Goal: Communication & Community: Connect with others

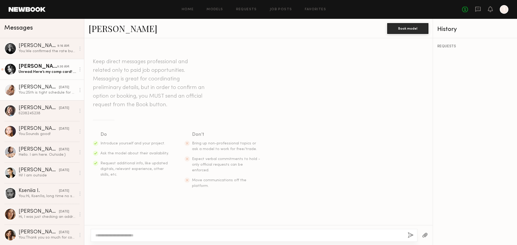
scroll to position [129, 0]
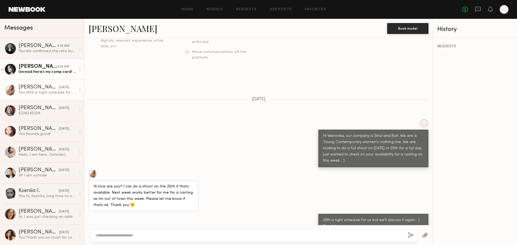
click at [46, 67] on div "[PERSON_NAME]" at bounding box center [38, 66] width 39 height 5
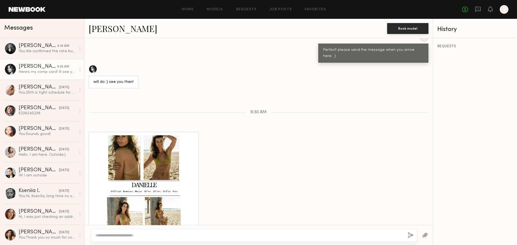
scroll to position [413, 0]
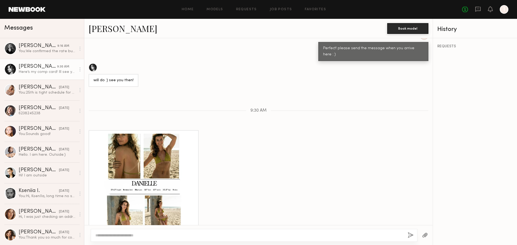
click at [187, 134] on div at bounding box center [143, 184] width 100 height 100
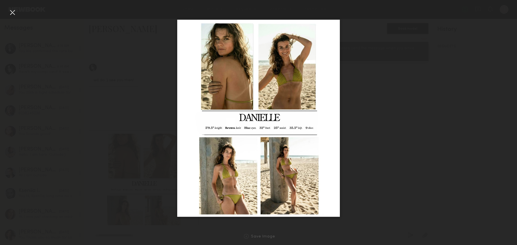
click at [8, 11] on div at bounding box center [258, 119] width 517 height 220
click at [9, 12] on div at bounding box center [12, 12] width 9 height 9
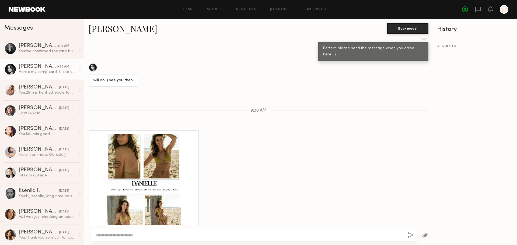
click at [119, 233] on textarea at bounding box center [249, 235] width 308 height 5
type textarea "*"
type textarea "**********"
click at [115, 159] on div at bounding box center [143, 184] width 100 height 100
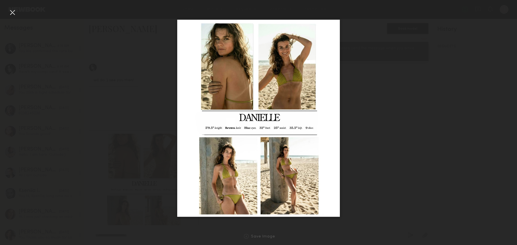
click at [371, 74] on div at bounding box center [258, 119] width 517 height 220
click at [13, 15] on div at bounding box center [12, 12] width 9 height 9
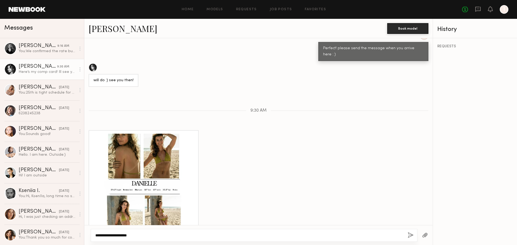
click at [156, 234] on textarea "**********" at bounding box center [249, 235] width 308 height 5
click at [412, 235] on button "button" at bounding box center [411, 235] width 6 height 7
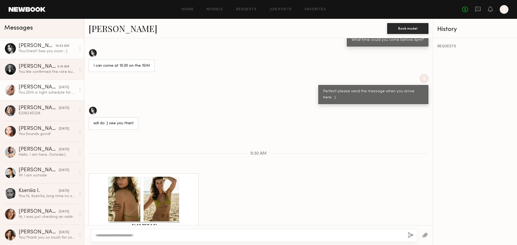
scroll to position [362, 0]
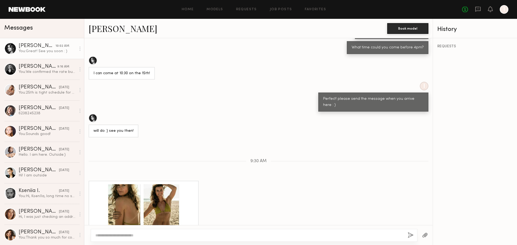
click at [11, 49] on div at bounding box center [10, 49] width 12 height 12
click at [7, 47] on div at bounding box center [10, 49] width 12 height 12
click at [24, 45] on div "[PERSON_NAME]" at bounding box center [37, 45] width 37 height 5
click at [106, 26] on link "[PERSON_NAME]" at bounding box center [123, 29] width 69 height 12
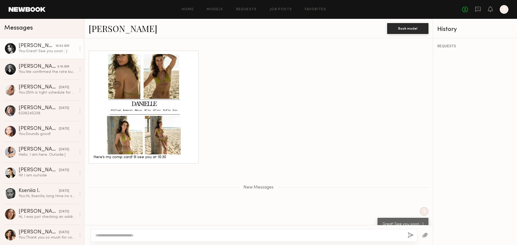
scroll to position [496, 0]
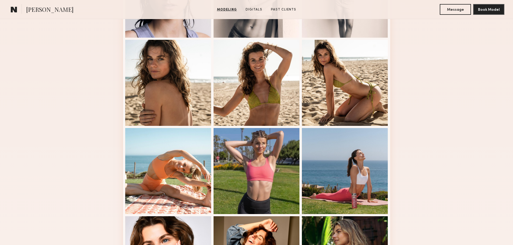
scroll to position [404, 0]
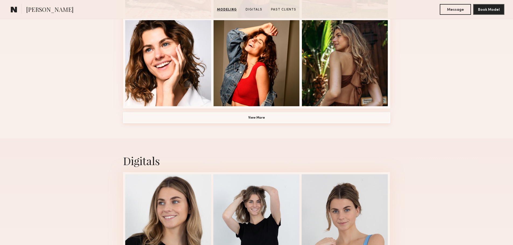
click at [287, 121] on button "View More" at bounding box center [256, 118] width 267 height 11
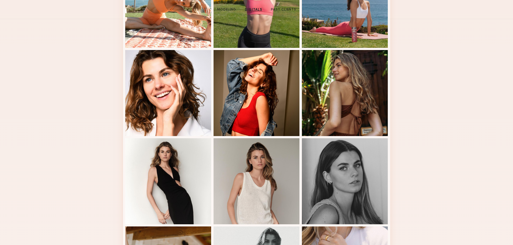
scroll to position [0, 0]
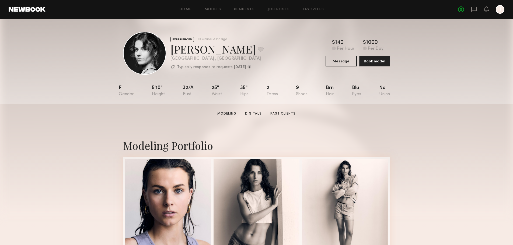
click at [447, 111] on section "[PERSON_NAME] Modeling Digitals Past Clients Message Book Model" at bounding box center [256, 113] width 513 height 19
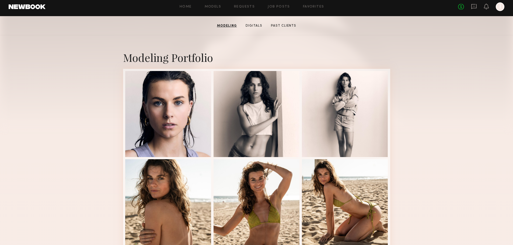
scroll to position [81, 0]
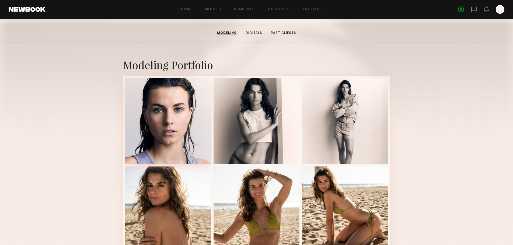
click at [176, 123] on div at bounding box center [168, 121] width 86 height 86
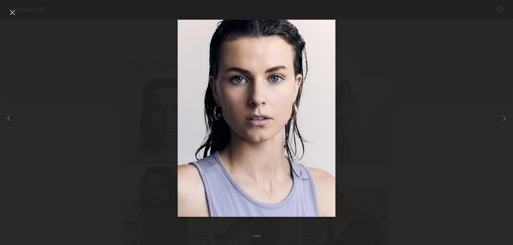
click at [411, 31] on div at bounding box center [256, 119] width 513 height 220
click at [9, 13] on div at bounding box center [12, 12] width 9 height 9
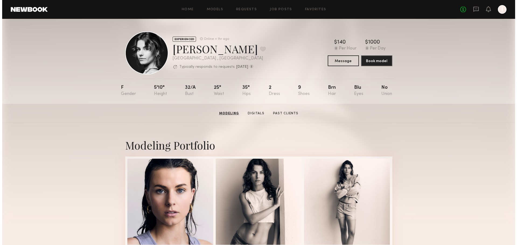
scroll to position [0, 0]
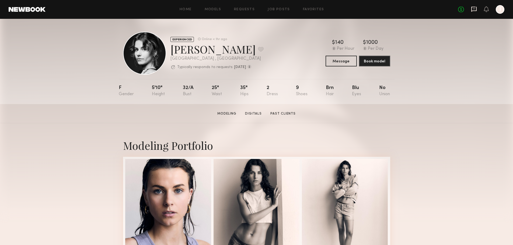
click at [474, 10] on icon at bounding box center [473, 9] width 5 height 5
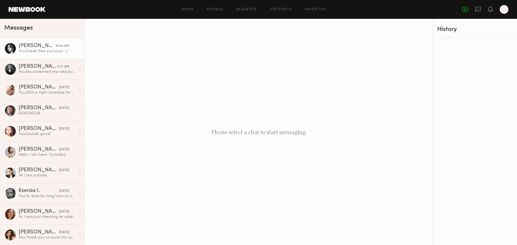
click at [43, 53] on div "You: Great! See you soon : )" at bounding box center [47, 51] width 57 height 5
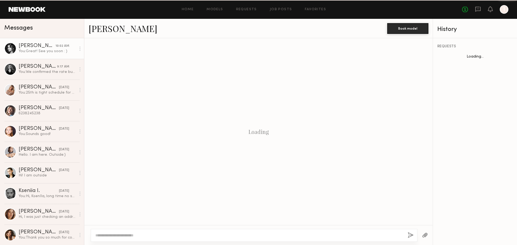
scroll to position [428, 0]
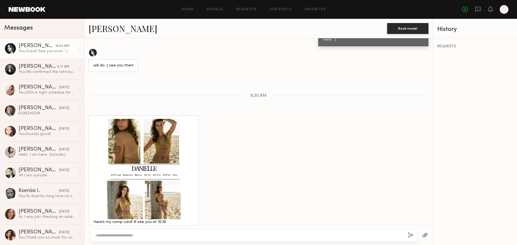
drag, startPoint x: 480, startPoint y: 134, endPoint x: 463, endPoint y: 137, distance: 17.1
click at [480, 134] on div "REQUESTS" at bounding box center [475, 141] width 84 height 207
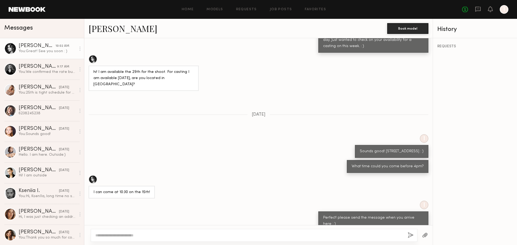
scroll to position [239, 0]
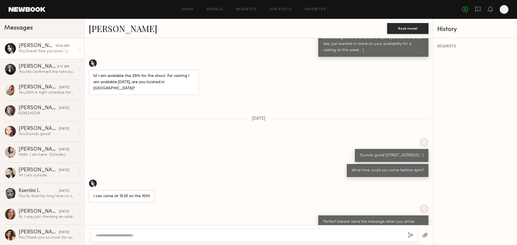
click at [33, 51] on div "You: Great! See you soon : )" at bounding box center [47, 51] width 57 height 5
